Goal: Information Seeking & Learning: Learn about a topic

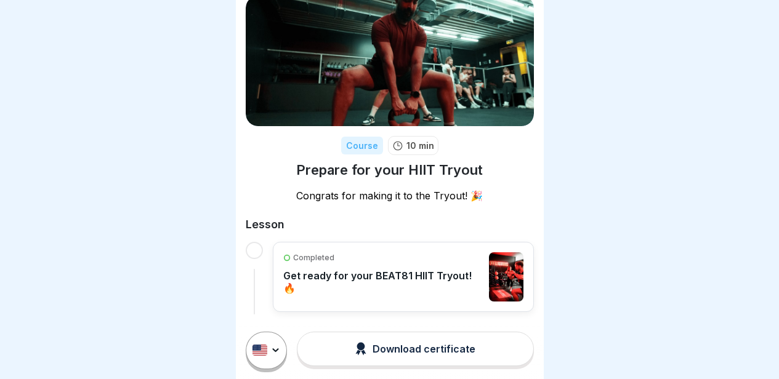
scroll to position [9, 0]
click at [405, 270] on p "Get ready for your BEAT81 HIIT Tryout! 🔥" at bounding box center [383, 282] width 200 height 25
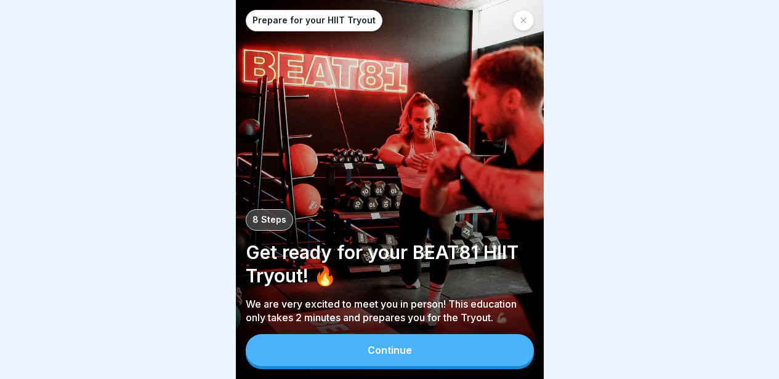
click at [395, 356] on div "Continue" at bounding box center [389, 350] width 44 height 11
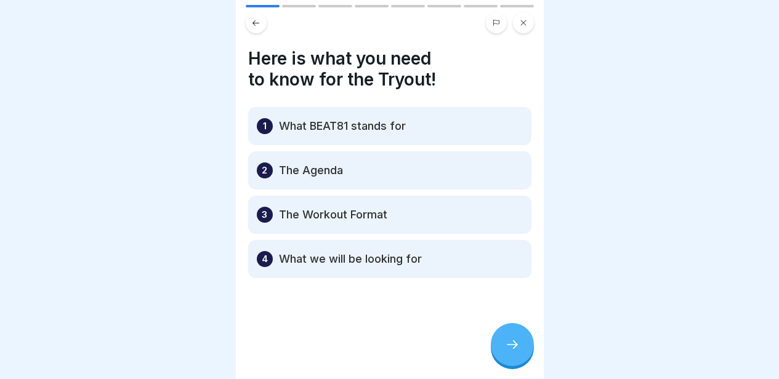
click at [516, 351] on icon at bounding box center [512, 344] width 15 height 15
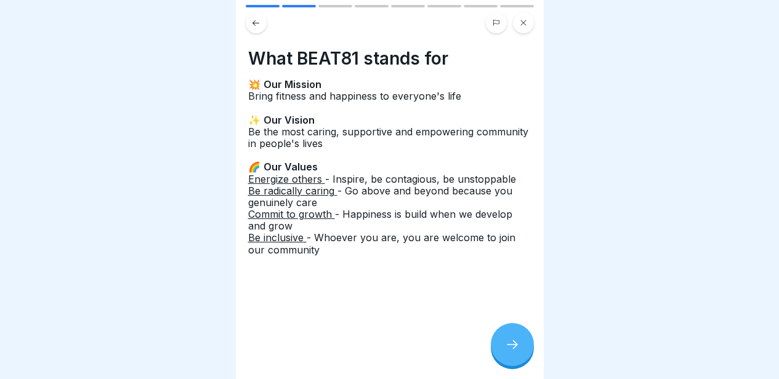
click at [516, 351] on icon at bounding box center [512, 344] width 15 height 15
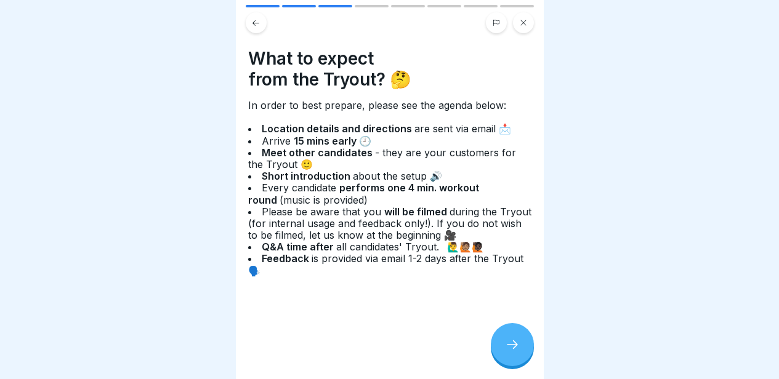
drag, startPoint x: 516, startPoint y: 351, endPoint x: 444, endPoint y: 225, distance: 145.0
click at [444, 225] on div "Prepare for your HIIT Tryout 8 Steps Get ready for your BEAT81 HIIT Tryout! 🔥 W…" at bounding box center [390, 189] width 308 height 379
click at [262, 25] on button at bounding box center [256, 22] width 21 height 21
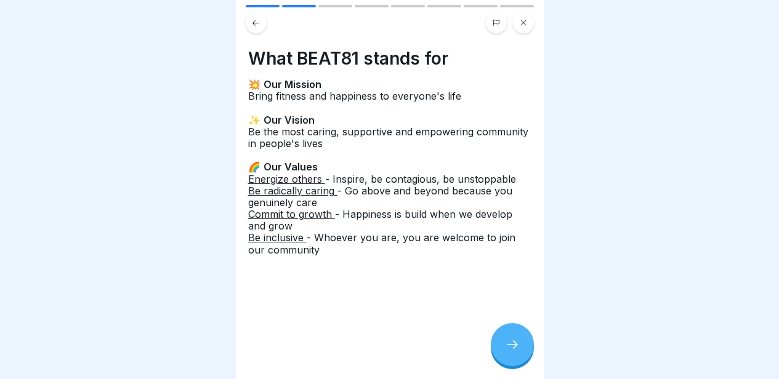
click at [513, 362] on div at bounding box center [512, 344] width 43 height 43
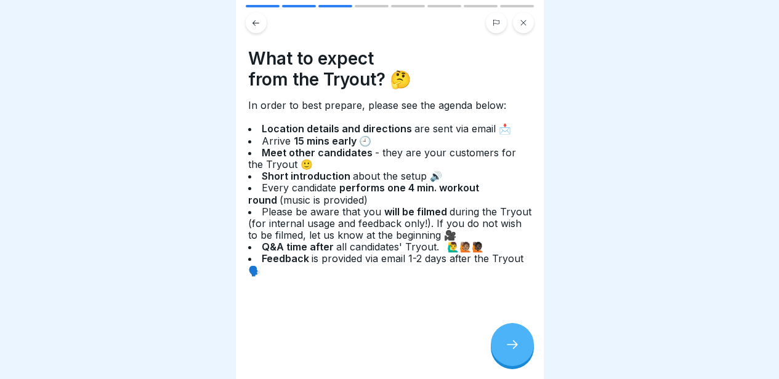
click at [499, 346] on div at bounding box center [512, 344] width 43 height 43
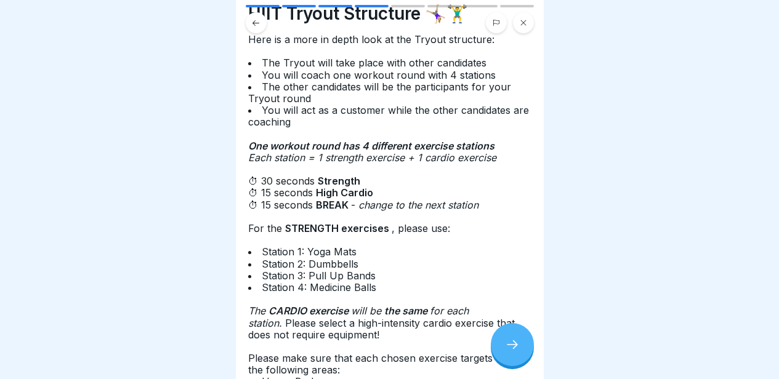
scroll to position [38, 0]
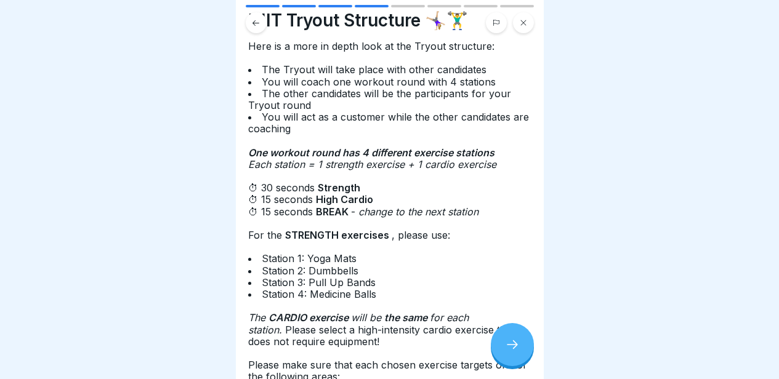
click at [516, 349] on icon at bounding box center [512, 344] width 11 height 9
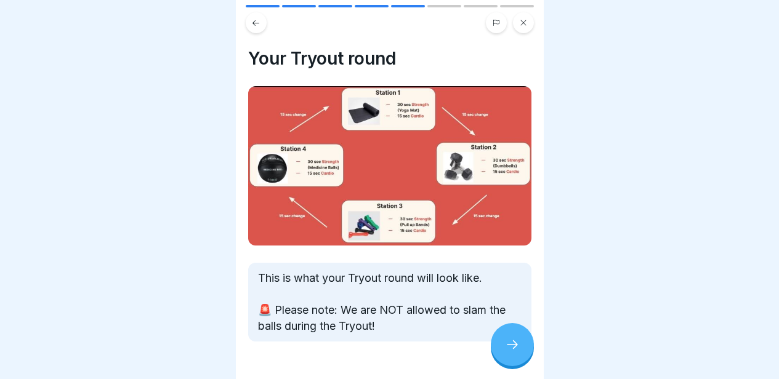
click at [519, 374] on div at bounding box center [389, 379] width 283 height 74
click at [516, 364] on div at bounding box center [512, 344] width 43 height 43
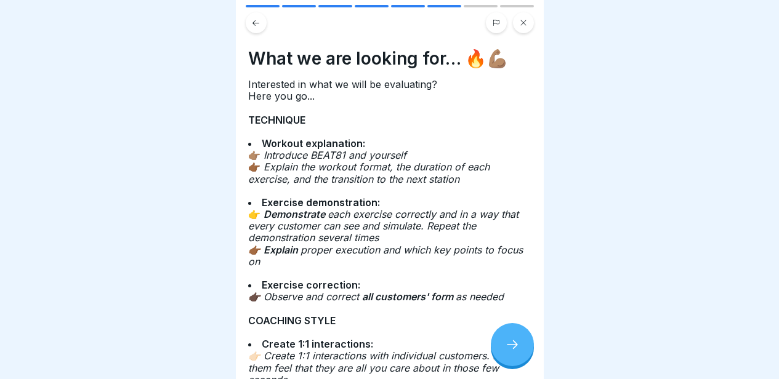
click at [516, 364] on div at bounding box center [512, 344] width 43 height 43
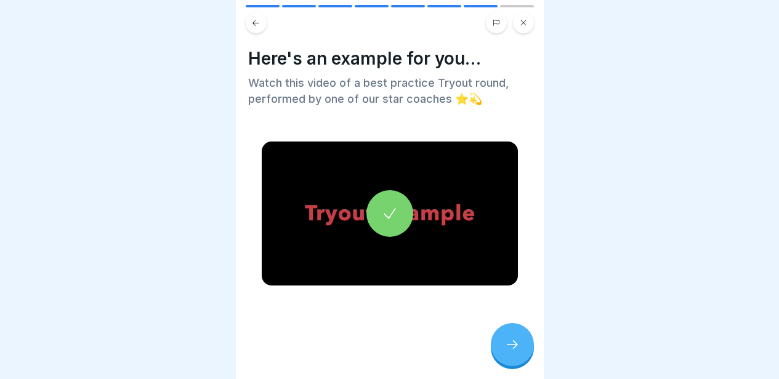
click at [370, 198] on div at bounding box center [389, 213] width 47 height 47
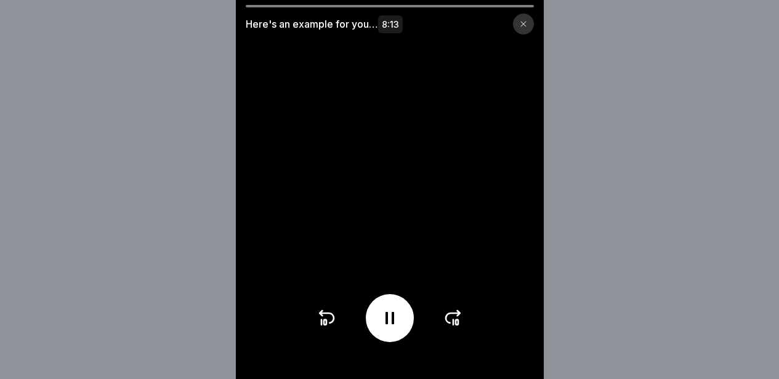
scroll to position [9, 0]
click at [457, 325] on icon at bounding box center [453, 318] width 20 height 20
click at [330, 323] on icon at bounding box center [326, 318] width 20 height 20
click at [333, 326] on icon at bounding box center [326, 318] width 20 height 20
click at [326, 325] on icon at bounding box center [325, 322] width 2 height 5
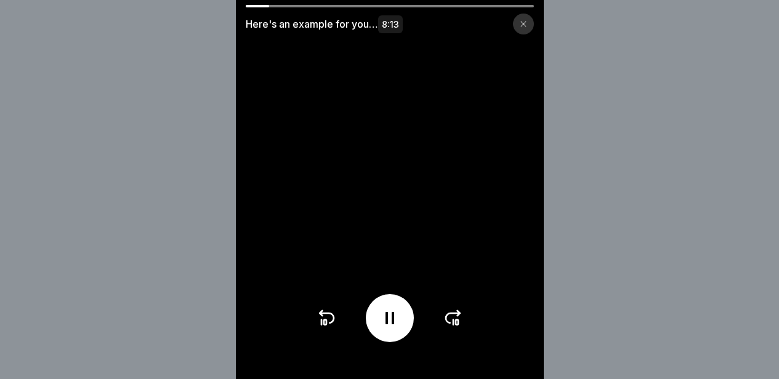
click at [390, 324] on icon at bounding box center [389, 318] width 9 height 12
click at [396, 320] on icon at bounding box center [390, 318] width 20 height 20
click at [405, 335] on div at bounding box center [390, 318] width 48 height 48
drag, startPoint x: 405, startPoint y: 335, endPoint x: 390, endPoint y: 332, distance: 15.8
click at [390, 325] on icon at bounding box center [389, 318] width 12 height 14
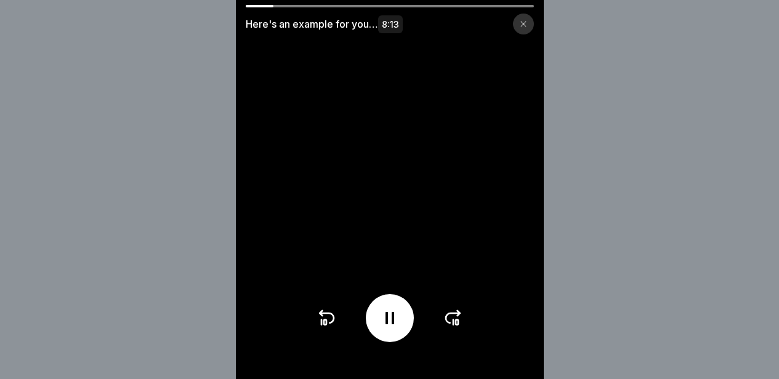
click at [395, 328] on icon at bounding box center [390, 318] width 20 height 20
click at [399, 339] on div at bounding box center [390, 318] width 48 height 48
click at [326, 325] on icon at bounding box center [325, 322] width 2 height 5
click at [408, 323] on div at bounding box center [390, 318] width 48 height 48
click at [407, 322] on div at bounding box center [390, 318] width 48 height 48
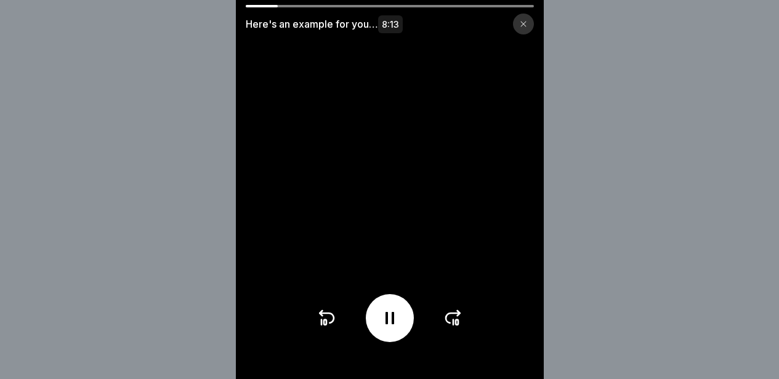
click at [407, 321] on div at bounding box center [390, 318] width 48 height 48
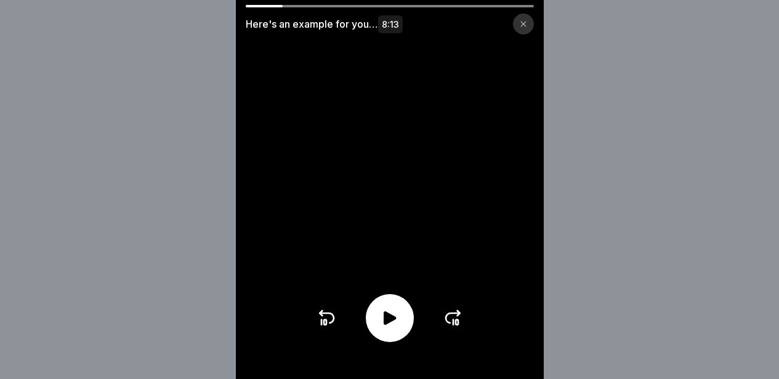
click at [396, 325] on icon at bounding box center [389, 318] width 12 height 14
click at [406, 316] on div at bounding box center [390, 318] width 48 height 48
click at [399, 328] on icon at bounding box center [390, 318] width 20 height 20
click at [326, 325] on icon at bounding box center [325, 322] width 2 height 5
click at [329, 326] on icon at bounding box center [326, 318] width 20 height 20
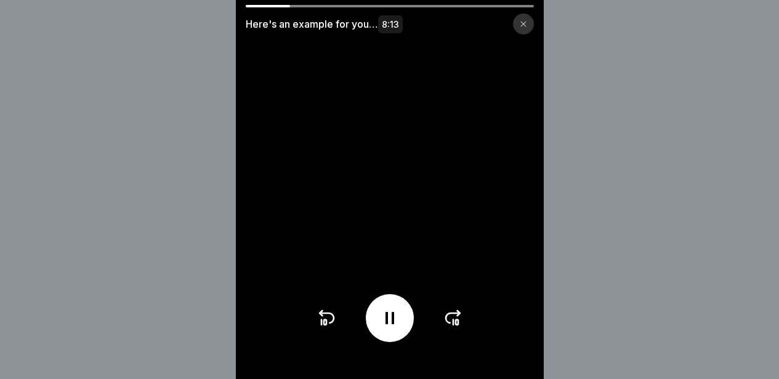
click at [331, 327] on icon at bounding box center [326, 318] width 20 height 20
click at [399, 318] on icon at bounding box center [390, 318] width 20 height 20
click at [320, 323] on video at bounding box center [390, 189] width 308 height 379
click at [329, 328] on icon at bounding box center [326, 318] width 20 height 20
click at [387, 328] on icon at bounding box center [390, 318] width 20 height 20
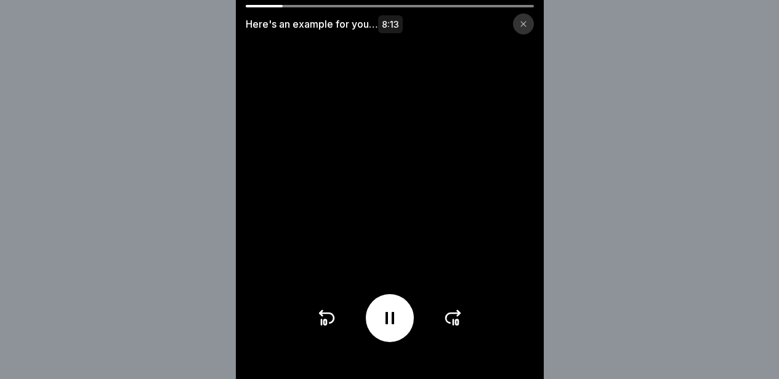
click at [387, 328] on icon at bounding box center [390, 318] width 20 height 20
click at [451, 323] on icon at bounding box center [453, 318] width 14 height 10
click at [453, 325] on icon at bounding box center [453, 322] width 0 height 5
click at [389, 328] on icon at bounding box center [390, 318] width 20 height 20
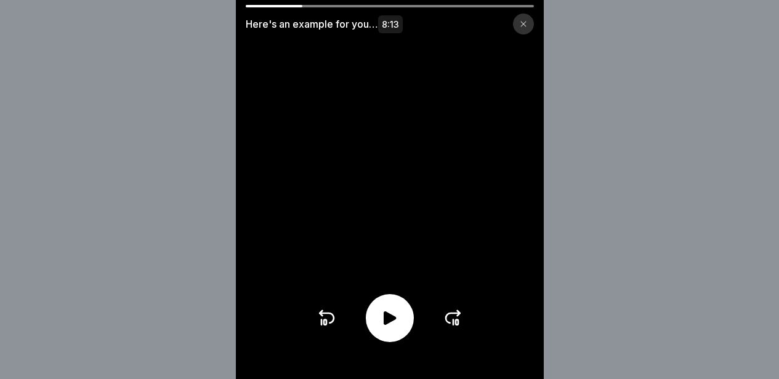
click at [399, 328] on icon at bounding box center [390, 318] width 20 height 20
click at [332, 328] on icon at bounding box center [326, 318] width 20 height 20
click at [369, 321] on div at bounding box center [389, 318] width 146 height 48
click at [385, 328] on icon at bounding box center [390, 318] width 20 height 20
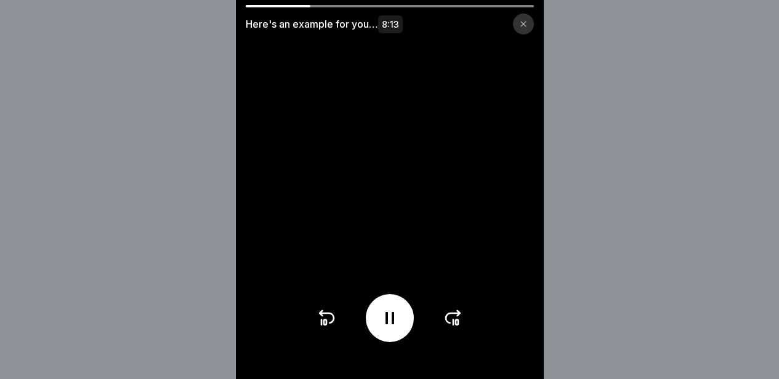
click at [326, 325] on icon at bounding box center [325, 322] width 2 height 5
click at [383, 331] on div at bounding box center [390, 318] width 48 height 48
click at [318, 330] on video at bounding box center [390, 189] width 308 height 379
click at [334, 323] on icon at bounding box center [326, 318] width 14 height 10
click at [383, 330] on div at bounding box center [390, 318] width 48 height 48
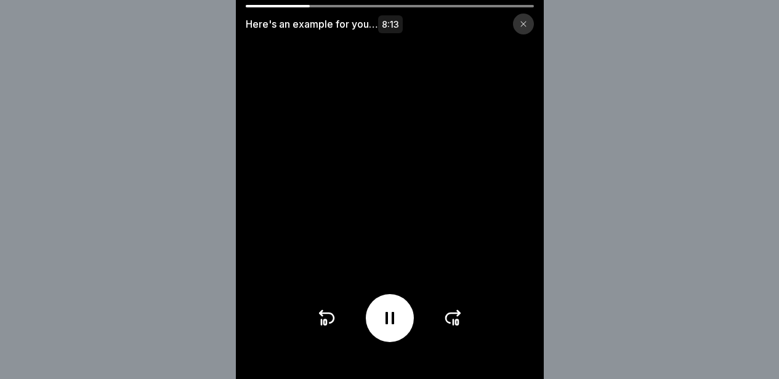
click at [391, 328] on icon at bounding box center [390, 318] width 20 height 20
click at [326, 325] on icon at bounding box center [325, 322] width 2 height 5
click at [391, 328] on icon at bounding box center [390, 318] width 20 height 20
click at [386, 328] on icon at bounding box center [390, 318] width 20 height 20
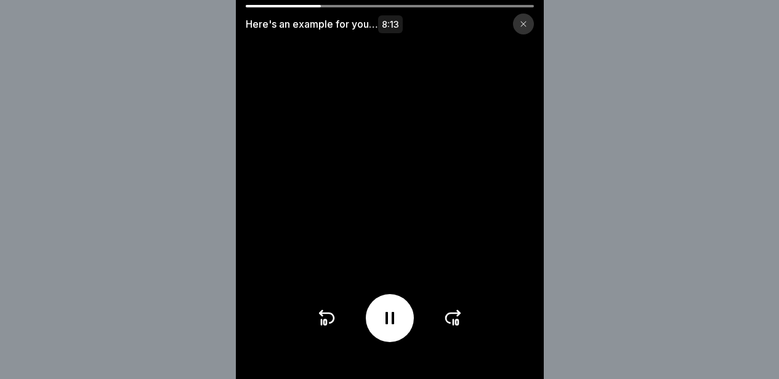
click at [401, 341] on div at bounding box center [390, 318] width 48 height 48
click at [389, 318] on icon at bounding box center [390, 318] width 20 height 20
click at [407, 335] on div at bounding box center [390, 318] width 48 height 48
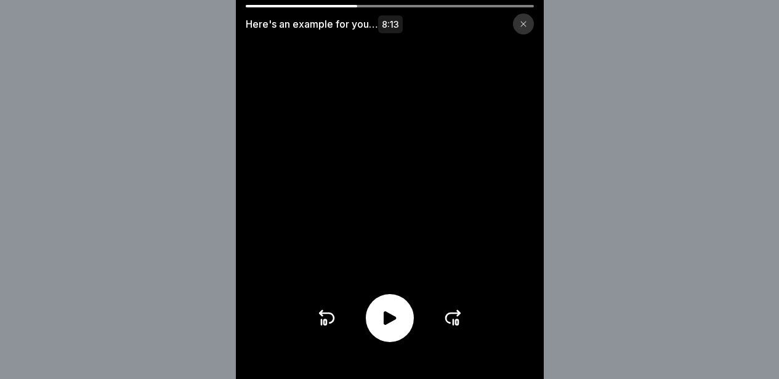
click at [405, 334] on div at bounding box center [390, 318] width 48 height 48
click at [390, 317] on div at bounding box center [390, 318] width 48 height 48
click at [388, 317] on div at bounding box center [390, 318] width 48 height 48
click at [398, 325] on icon at bounding box center [390, 318] width 20 height 20
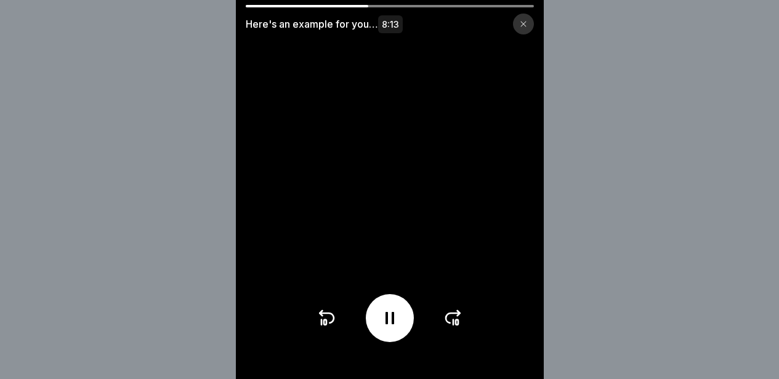
click at [406, 323] on div at bounding box center [390, 318] width 48 height 48
click at [459, 327] on icon at bounding box center [453, 318] width 20 height 20
click at [336, 324] on icon at bounding box center [326, 318] width 20 height 20
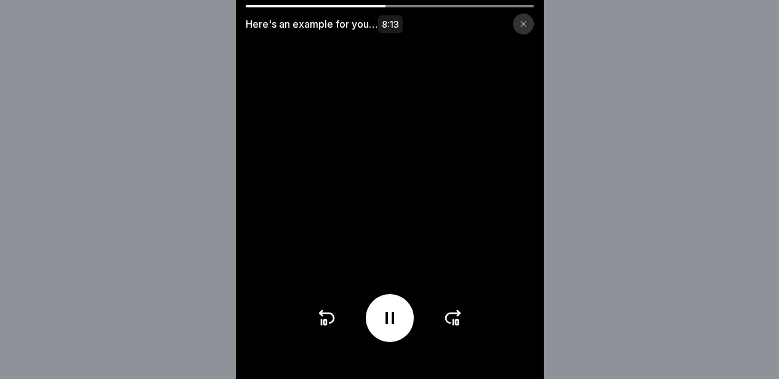
click at [399, 328] on icon at bounding box center [390, 318] width 20 height 20
click at [458, 325] on icon at bounding box center [456, 322] width 2 height 5
click at [324, 322] on icon at bounding box center [326, 318] width 14 height 10
click at [459, 328] on icon at bounding box center [453, 318] width 20 height 20
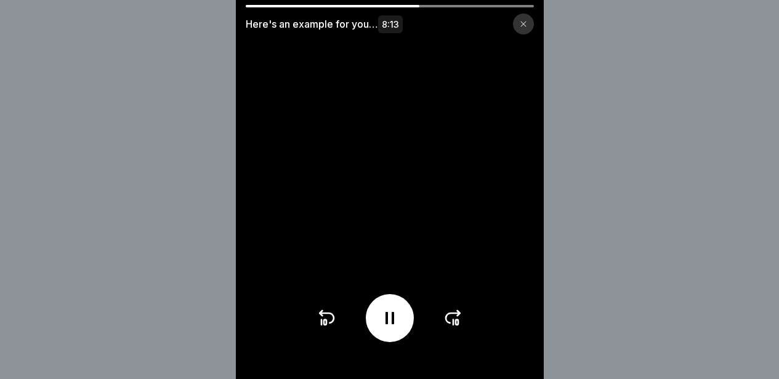
click at [459, 328] on icon at bounding box center [453, 318] width 20 height 20
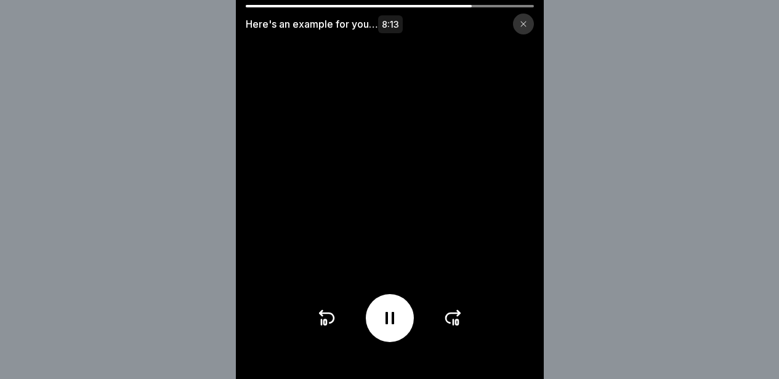
click at [459, 328] on icon at bounding box center [453, 318] width 20 height 20
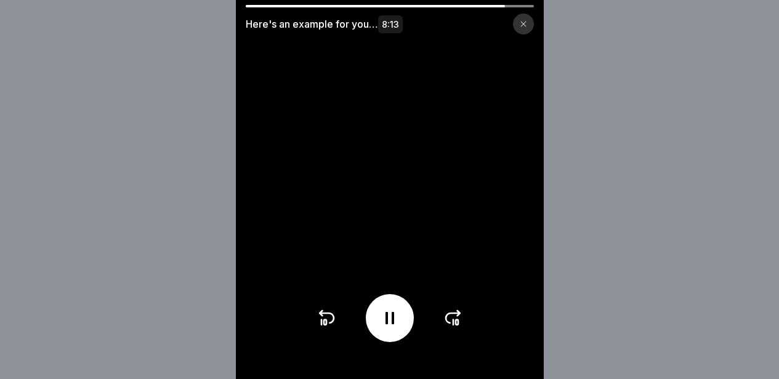
click at [459, 328] on icon at bounding box center [453, 318] width 20 height 20
click at [459, 329] on div at bounding box center [389, 318] width 146 height 48
